Goal: Information Seeking & Learning: Learn about a topic

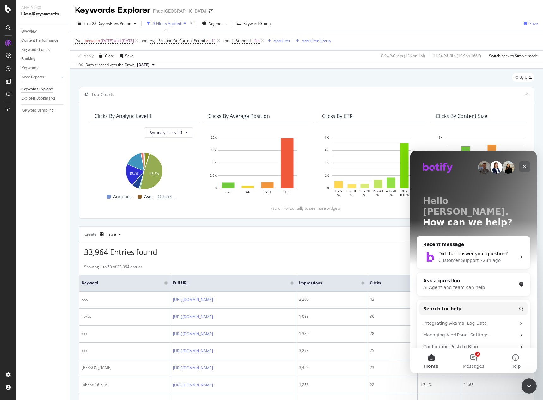
click at [524, 167] on icon "Close" at bounding box center [524, 166] width 3 height 3
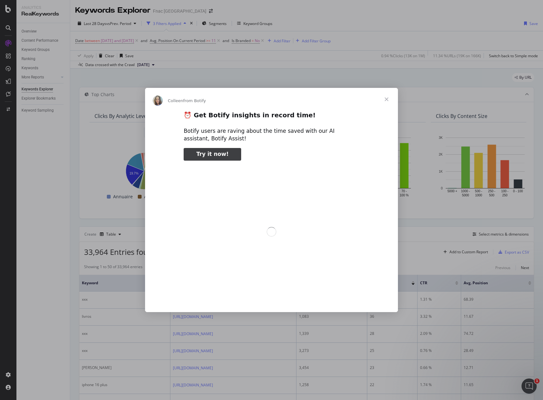
click at [385, 98] on span "Close" at bounding box center [386, 99] width 23 height 23
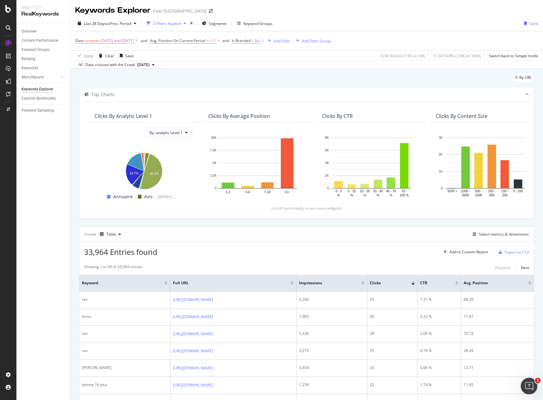
click at [526, 381] on icon "Open Intercom Messenger" at bounding box center [528, 385] width 10 height 10
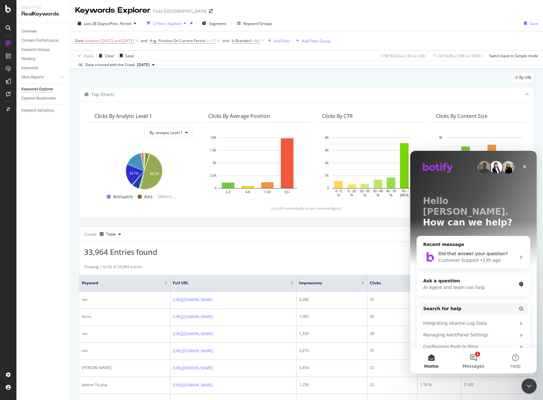
click at [476, 365] on span "Messages" at bounding box center [474, 366] width 22 height 4
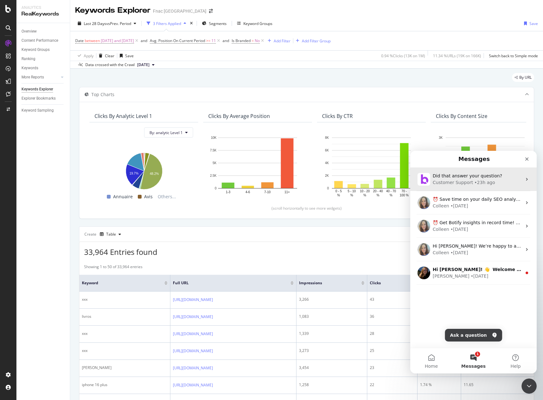
click at [495, 181] on div "Customer Support • 23h ago" at bounding box center [476, 182] width 89 height 7
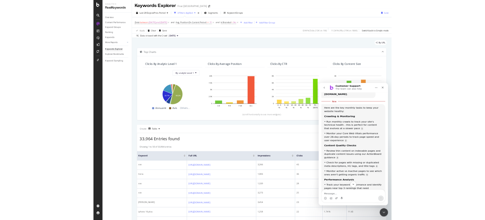
scroll to position [98, 0]
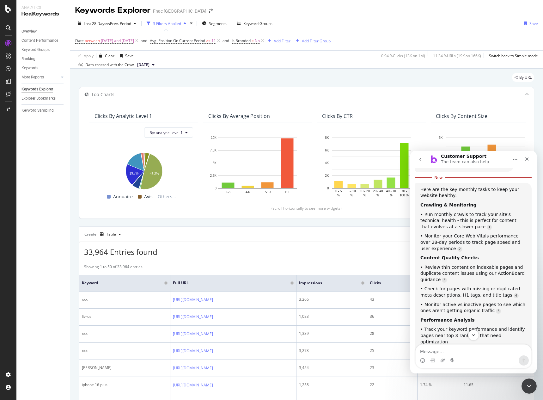
click at [47, 159] on div "Overview Content Performance Keyword Groups Ranking Keywords More Reports Count…" at bounding box center [42, 211] width 53 height 377
click at [9, 43] on icon at bounding box center [8, 43] width 6 height 6
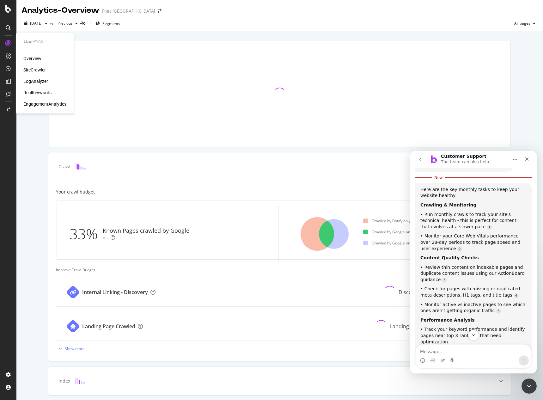
click at [40, 66] on div "Overview SiteCrawler LogAnalyzer RealKeywords EngagementAnalytics" at bounding box center [44, 81] width 43 height 52
click at [40, 67] on div "SiteCrawler" at bounding box center [34, 70] width 22 height 6
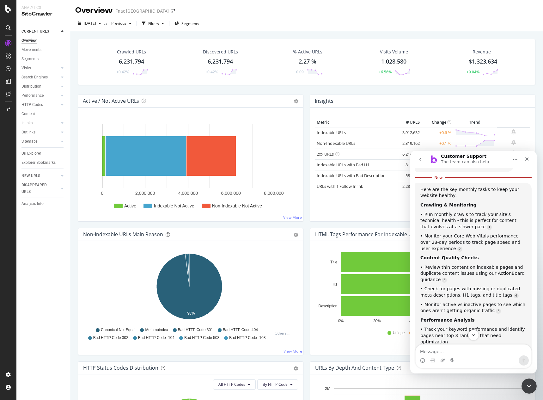
click at [473, 60] on span "$1,323,634" at bounding box center [483, 61] width 28 height 8
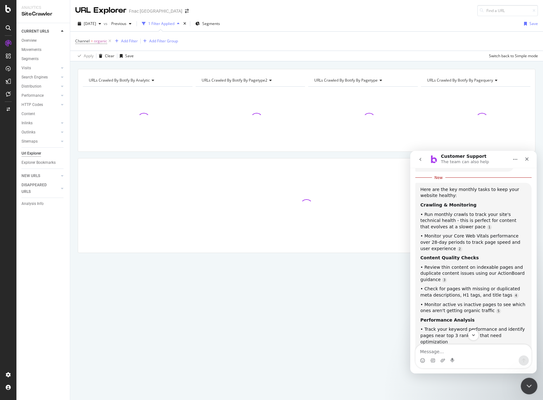
drag, startPoint x: 530, startPoint y: 380, endPoint x: 525, endPoint y: 381, distance: 5.1
click at [530, 380] on div "Close Intercom Messenger" at bounding box center [527, 384] width 15 height 15
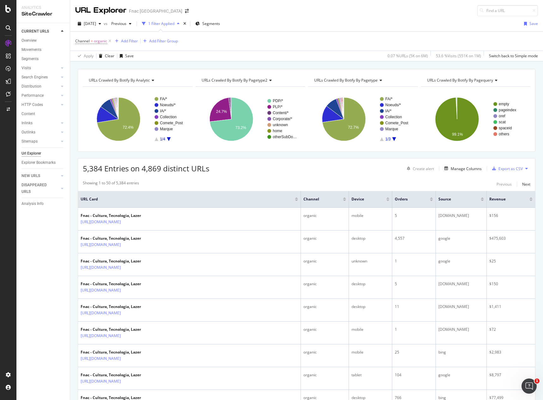
click at [481, 200] on div at bounding box center [482, 200] width 3 height 2
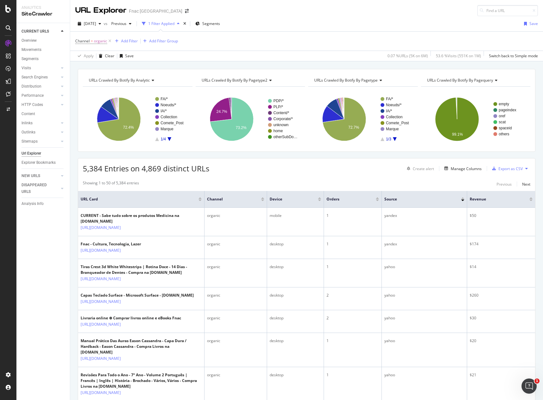
click at [529, 198] on div at bounding box center [530, 198] width 3 height 2
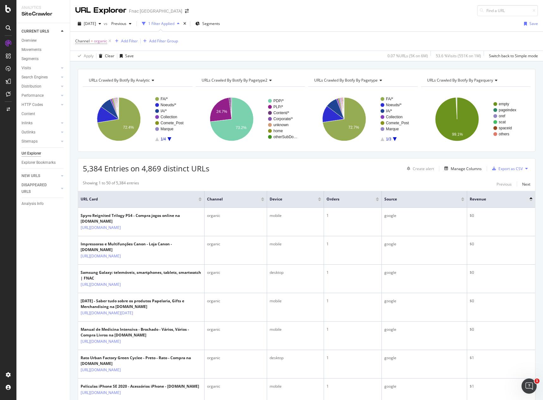
click at [529, 199] on div at bounding box center [530, 198] width 3 height 2
click at [529, 200] on div at bounding box center [530, 200] width 3 height 2
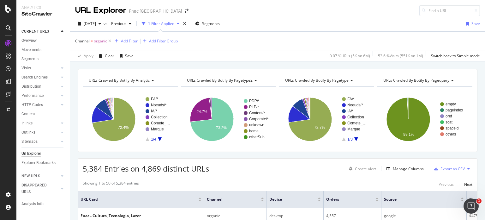
scroll to position [1, 0]
click at [30, 41] on div "Overview" at bounding box center [28, 40] width 15 height 7
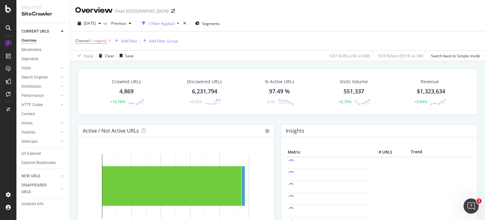
click at [124, 89] on div "4,869" at bounding box center [126, 91] width 14 height 8
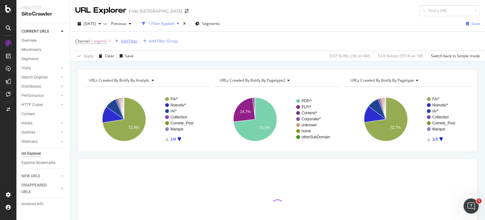
click at [125, 39] on div "Add Filter" at bounding box center [129, 40] width 17 height 5
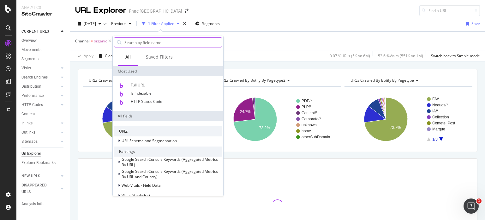
click at [149, 42] on input "text" at bounding box center [173, 42] width 98 height 9
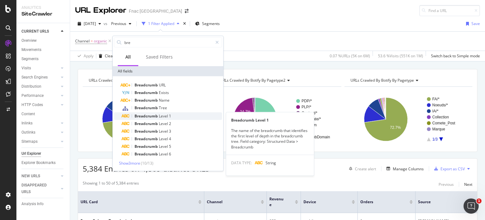
type input "bre"
click at [181, 115] on div "Breadcrumb Level 1" at bounding box center [172, 116] width 100 height 8
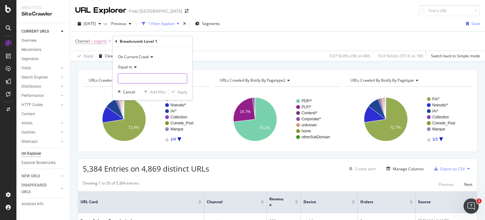
click at [147, 78] on input "text" at bounding box center [152, 78] width 69 height 10
click at [131, 79] on input "Jogos-Nintendo-Switch" at bounding box center [148, 78] width 60 height 10
click at [150, 79] on input "Jogos Nintendo-Switch" at bounding box center [148, 78] width 60 height 10
click at [149, 78] on input "Jogos Nintendo-Switch" at bounding box center [148, 78] width 60 height 10
type input "Jogos Nintendo Switch"
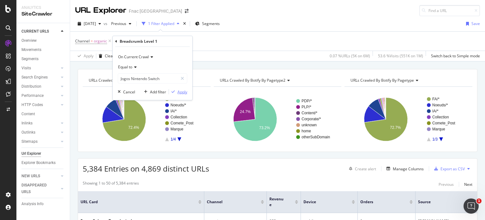
click at [181, 94] on div "Apply" at bounding box center [178, 92] width 18 height 6
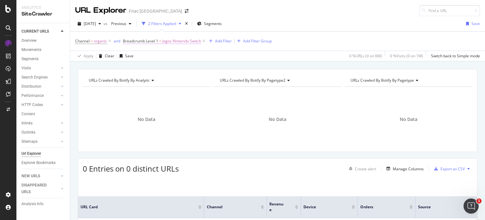
click at [178, 42] on span "Jogos Nintendo Switch" at bounding box center [181, 41] width 39 height 9
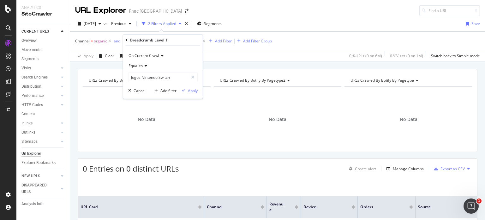
click at [215, 67] on div "URLs Crawled By Botify By analytic Chart (by Value) Table Expand Export as CSV …" at bounding box center [277, 68] width 415 height 15
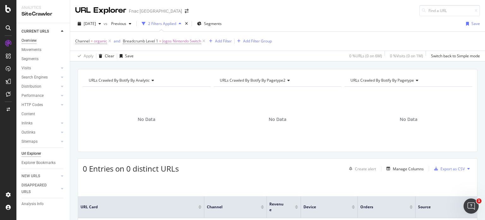
click at [30, 38] on div "Overview" at bounding box center [28, 40] width 15 height 7
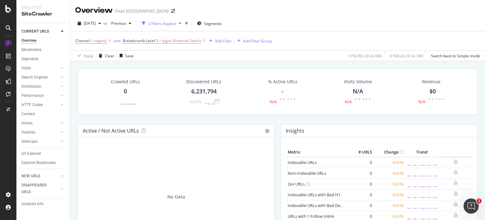
click at [32, 41] on div "Overview" at bounding box center [28, 40] width 15 height 7
click at [205, 38] on icon at bounding box center [203, 41] width 5 height 6
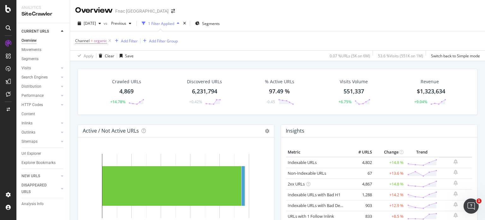
click at [35, 43] on div "Overview" at bounding box center [28, 40] width 15 height 7
click at [40, 71] on div "SiteCrawler" at bounding box center [34, 70] width 22 height 6
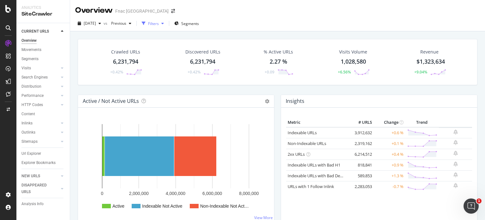
click at [164, 25] on icon "button" at bounding box center [162, 23] width 3 height 4
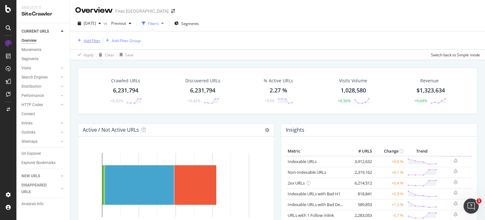
click at [95, 41] on div "Add Filter" at bounding box center [92, 40] width 17 height 5
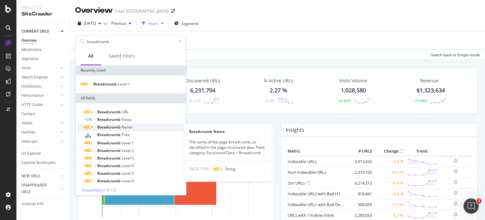
type input "breadcrumb"
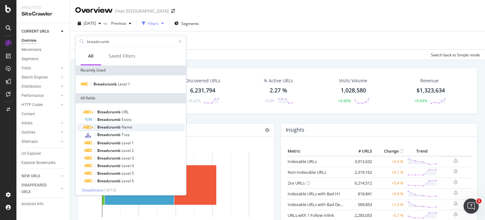
click at [134, 126] on div "Breadcrumb Name" at bounding box center [134, 127] width 100 height 8
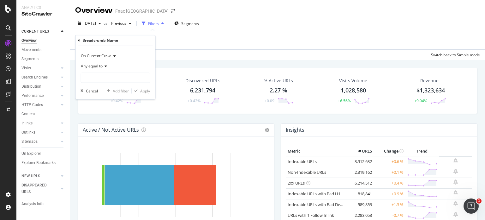
click at [108, 65] on div "Any equal to" at bounding box center [116, 66] width 70 height 10
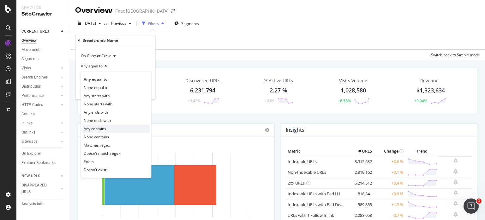
click at [104, 130] on span "Any contains" at bounding box center [95, 128] width 22 height 5
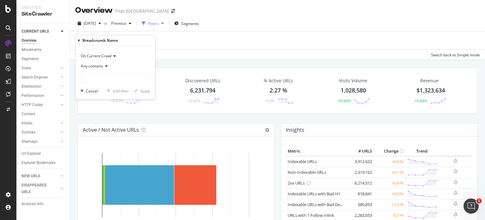
click at [113, 83] on div "On Current Crawl Any contains Cancel Add filter Apply" at bounding box center [116, 72] width 80 height 53
click at [112, 79] on input "text" at bounding box center [115, 78] width 69 height 10
type input "Jogos Nintendo Switch"
click at [147, 88] on div "Apply" at bounding box center [145, 90] width 10 height 5
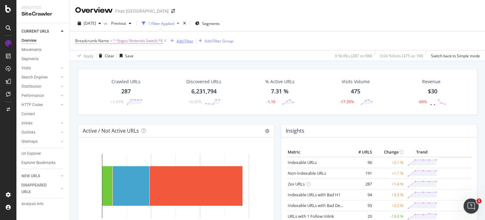
click at [191, 39] on div "Add Filter" at bounding box center [185, 40] width 17 height 5
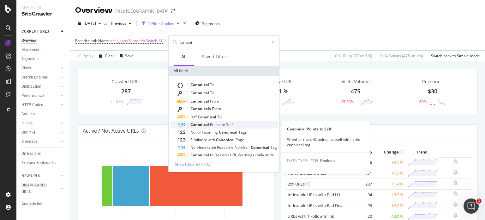
type input "canoni"
click at [222, 124] on span "to" at bounding box center [224, 124] width 4 height 5
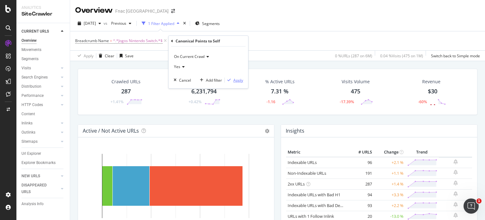
click at [236, 80] on div "Apply" at bounding box center [238, 79] width 10 height 5
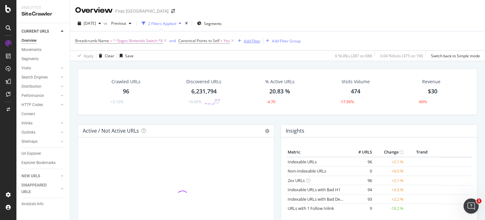
click at [250, 39] on div "Add Filter" at bounding box center [252, 40] width 17 height 5
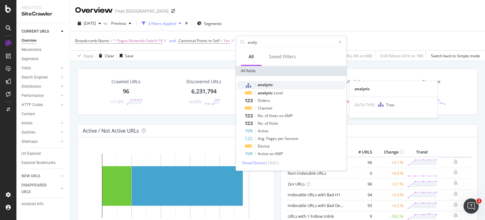
type input "analy"
click at [277, 82] on div "analytic" at bounding box center [295, 85] width 100 height 8
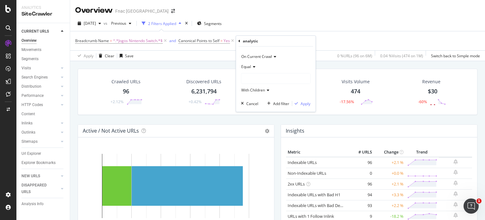
click at [258, 84] on div "Equal With Children" at bounding box center [276, 78] width 70 height 33
click at [256, 79] on div at bounding box center [275, 78] width 69 height 10
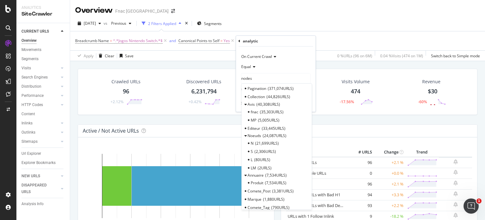
scroll to position [142, 0]
type input "nodes"
click at [250, 134] on span "Noeuds" at bounding box center [255, 135] width 14 height 5
click at [298, 135] on span "Select" at bounding box center [295, 135] width 11 height 5
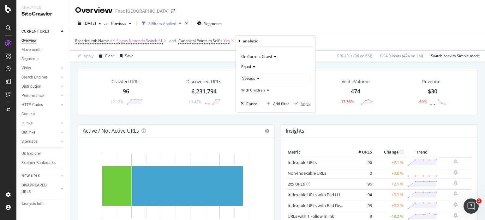
click at [309, 104] on div "Apply" at bounding box center [306, 103] width 10 height 5
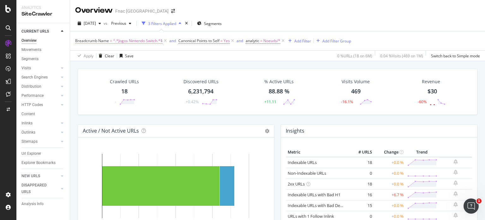
click at [135, 41] on span "^.*Jogos Nintendo Switch.*$" at bounding box center [138, 40] width 50 height 9
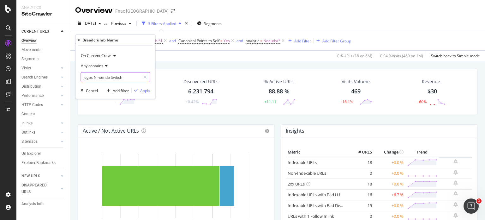
paste input "Xbox Series X | Series S"
type input "Xbox Series X | Series S"
click at [144, 90] on div "Apply" at bounding box center [145, 90] width 10 height 5
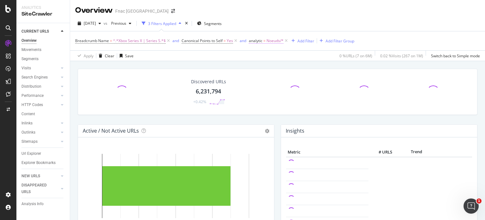
click at [271, 38] on span "Noeuds/*" at bounding box center [275, 40] width 17 height 9
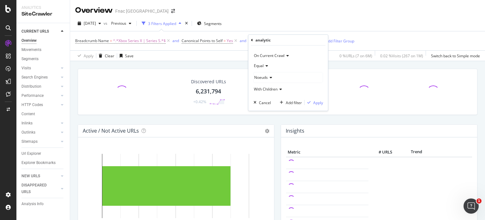
click at [270, 78] on icon at bounding box center [270, 78] width 4 height 4
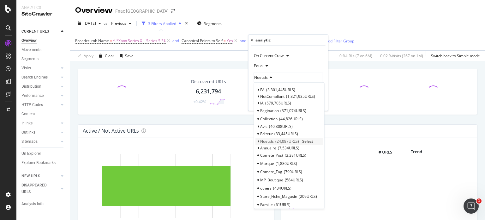
click at [258, 140] on icon at bounding box center [258, 141] width 2 height 4
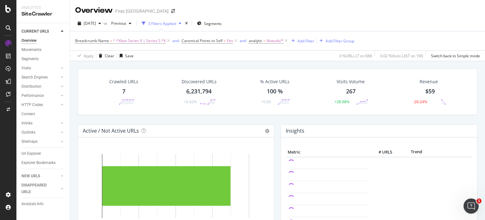
click at [330, 25] on div "[DATE] vs Previous 3 Filters Applied Segments" at bounding box center [277, 24] width 415 height 13
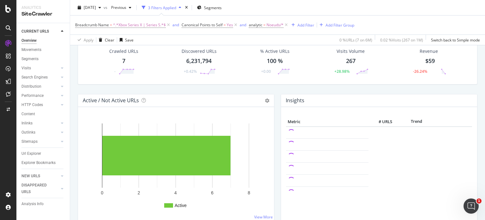
scroll to position [30, 0]
click at [121, 55] on div "Crawled URLs 7 -" at bounding box center [124, 61] width 42 height 33
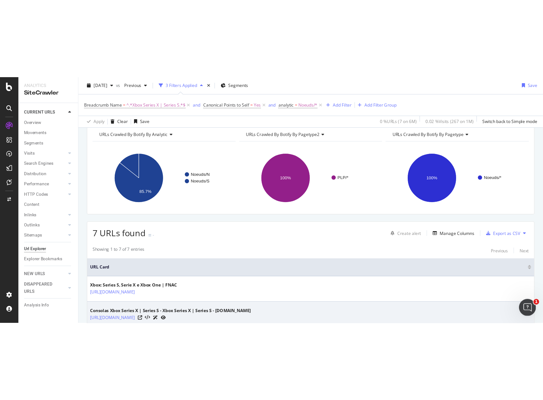
scroll to position [3, 0]
